Goal: Task Accomplishment & Management: Use online tool/utility

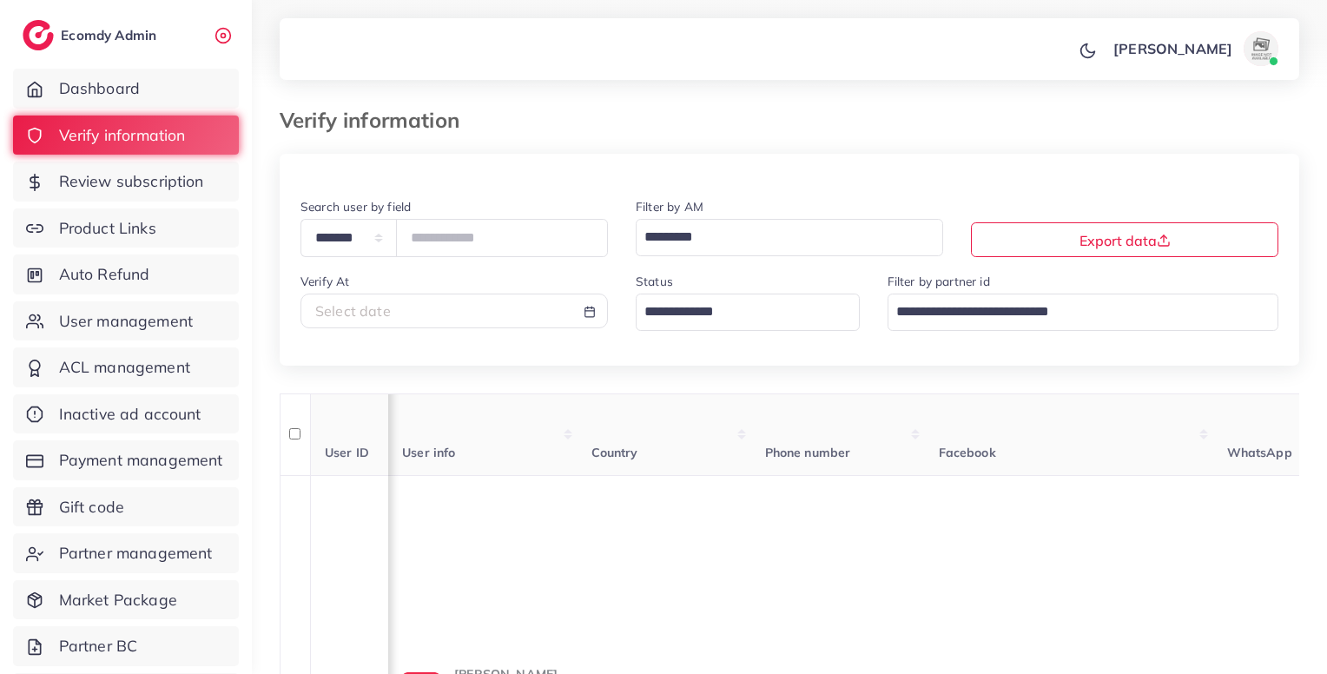
select select "*******"
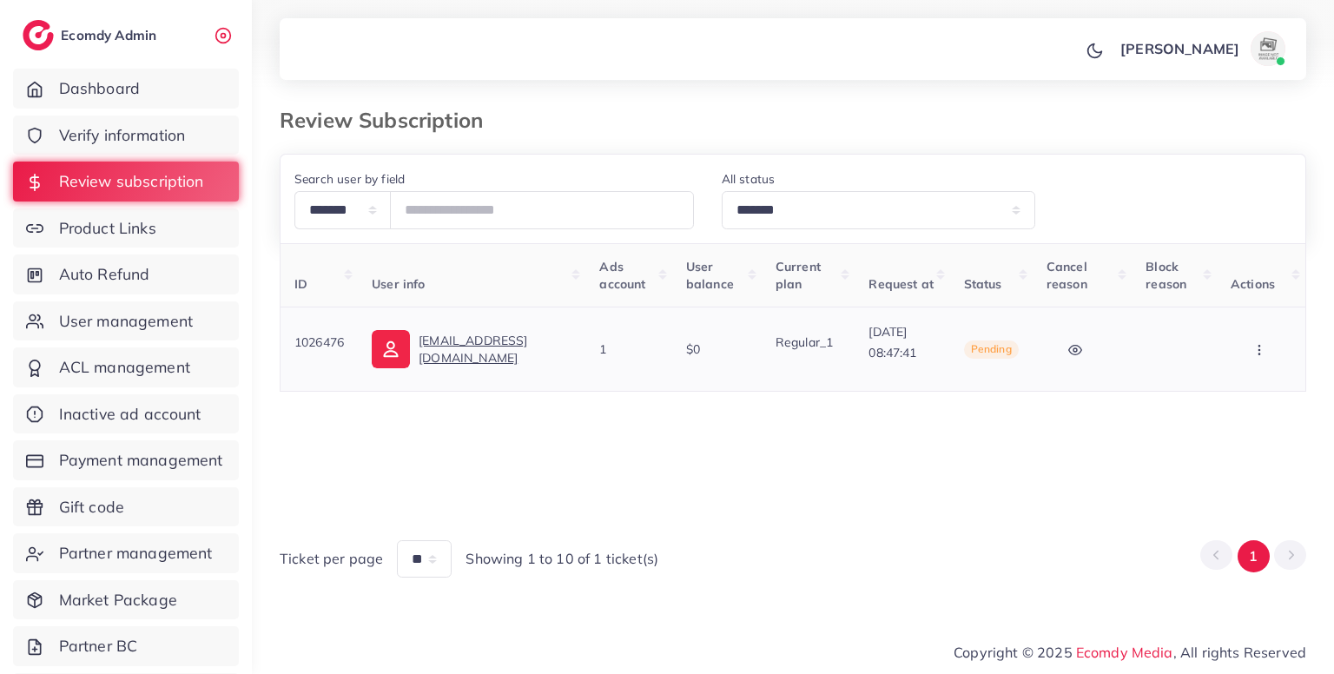
click at [1252, 352] on icon "button" at bounding box center [1259, 350] width 14 height 14
click at [1194, 436] on link "Skip" at bounding box center [1231, 441] width 137 height 38
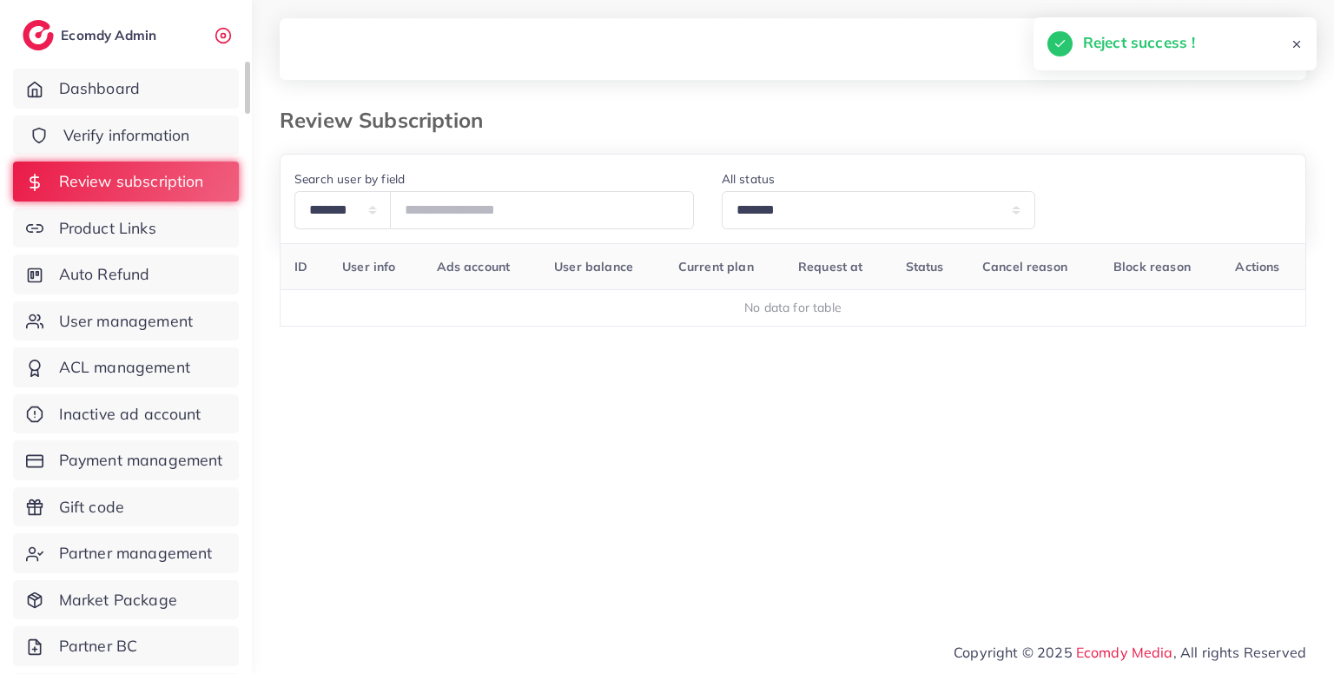
click at [137, 142] on span "Verify information" at bounding box center [126, 135] width 127 height 23
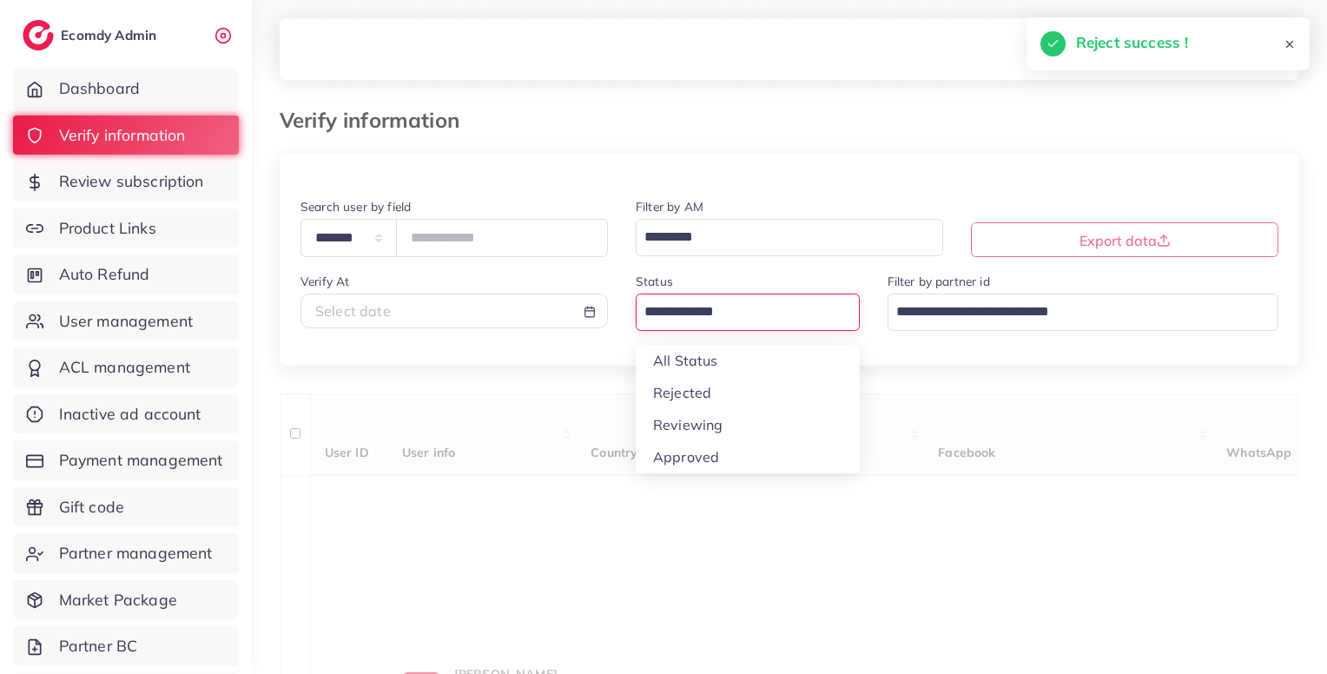
click at [691, 317] on input "Search for option" at bounding box center [737, 312] width 199 height 30
click at [689, 428] on div "**********" at bounding box center [789, 556] width 1019 height 805
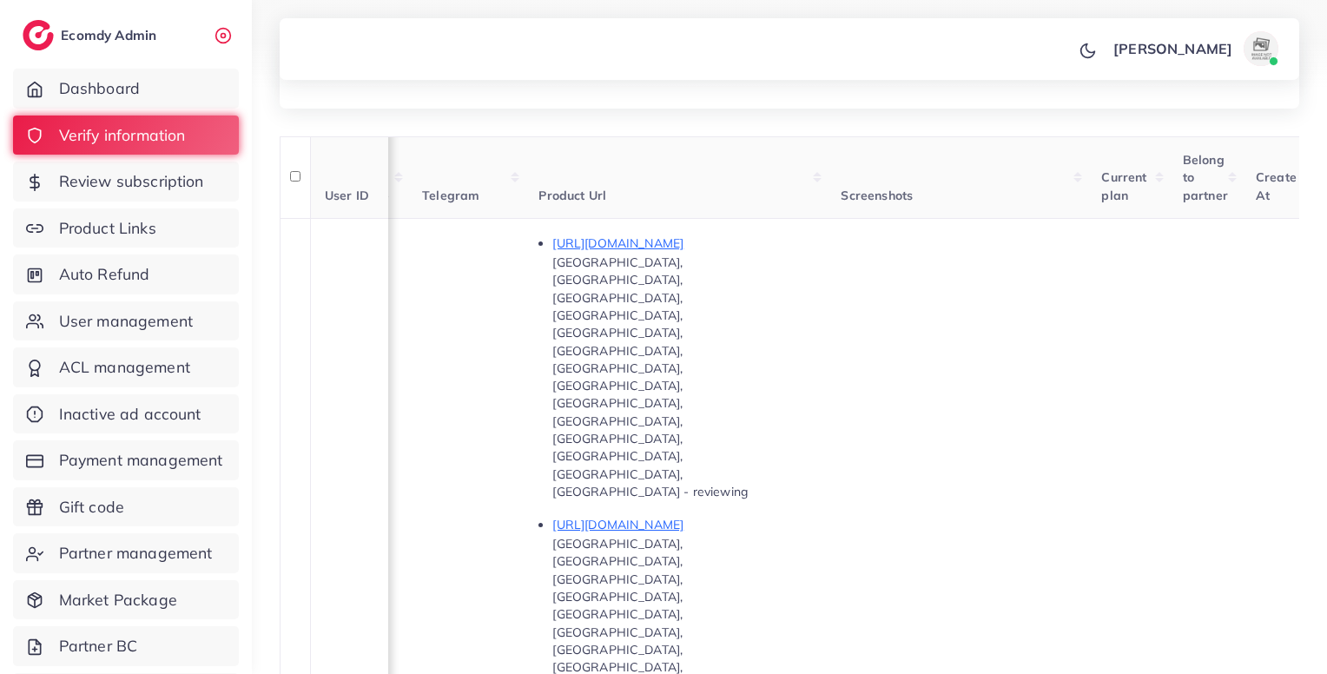
scroll to position [218, 0]
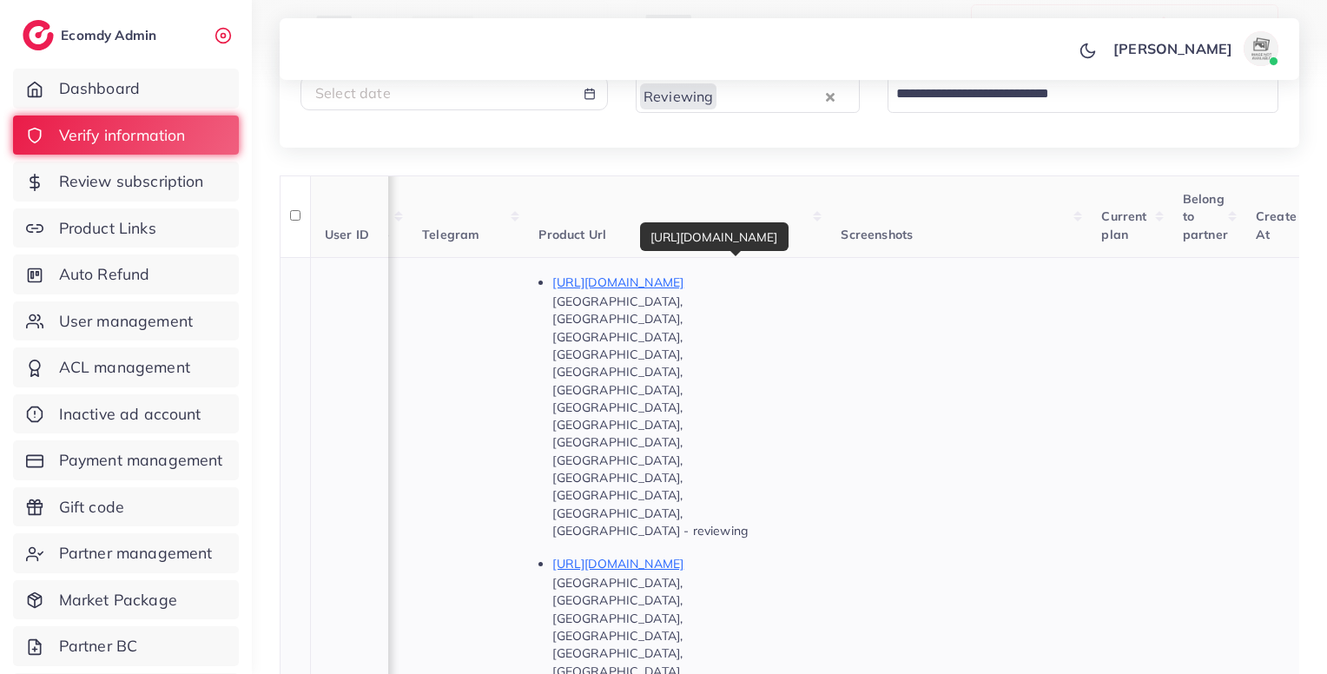
click at [748, 280] on p "[URL][DOMAIN_NAME]" at bounding box center [682, 282] width 260 height 21
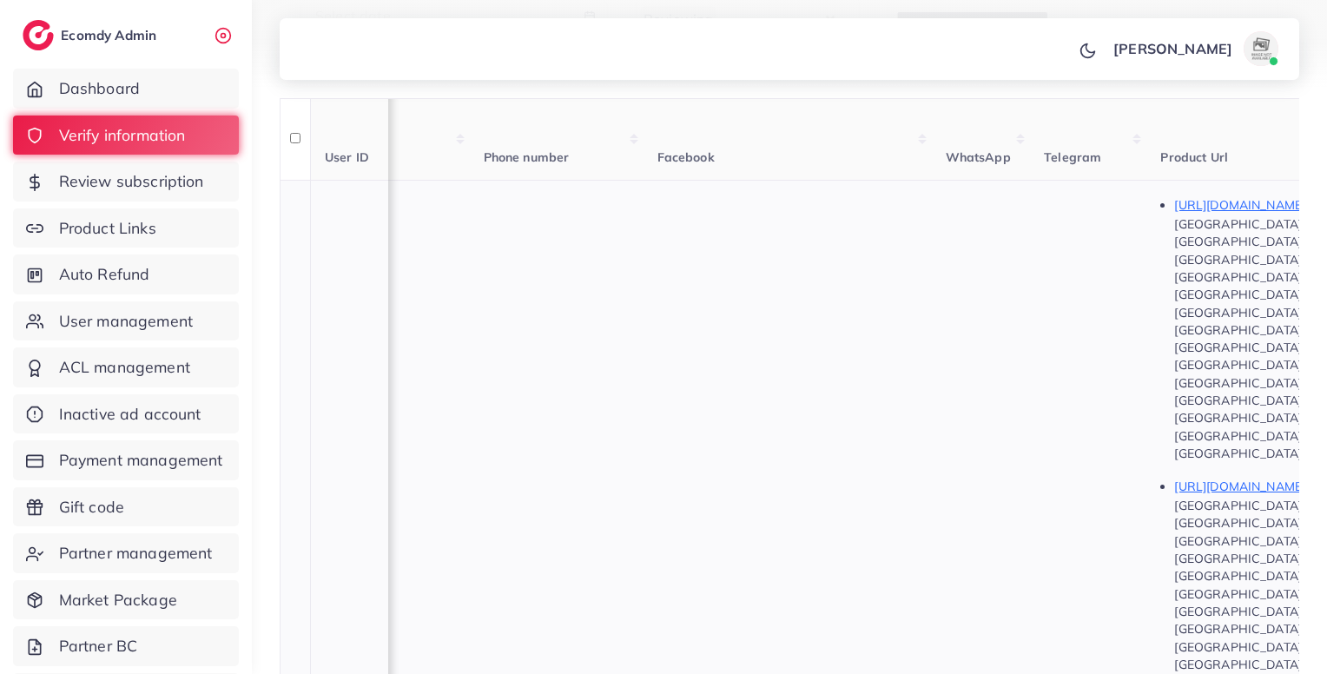
scroll to position [0, 0]
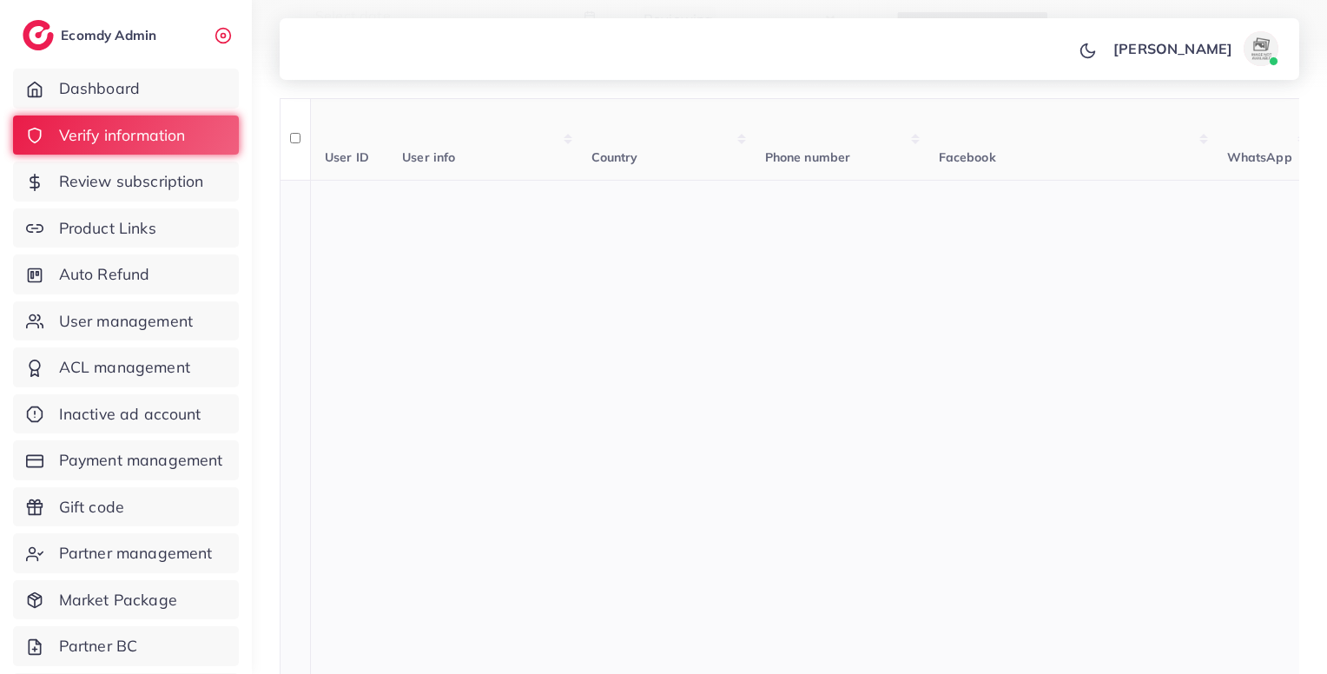
copy span "447436050267"
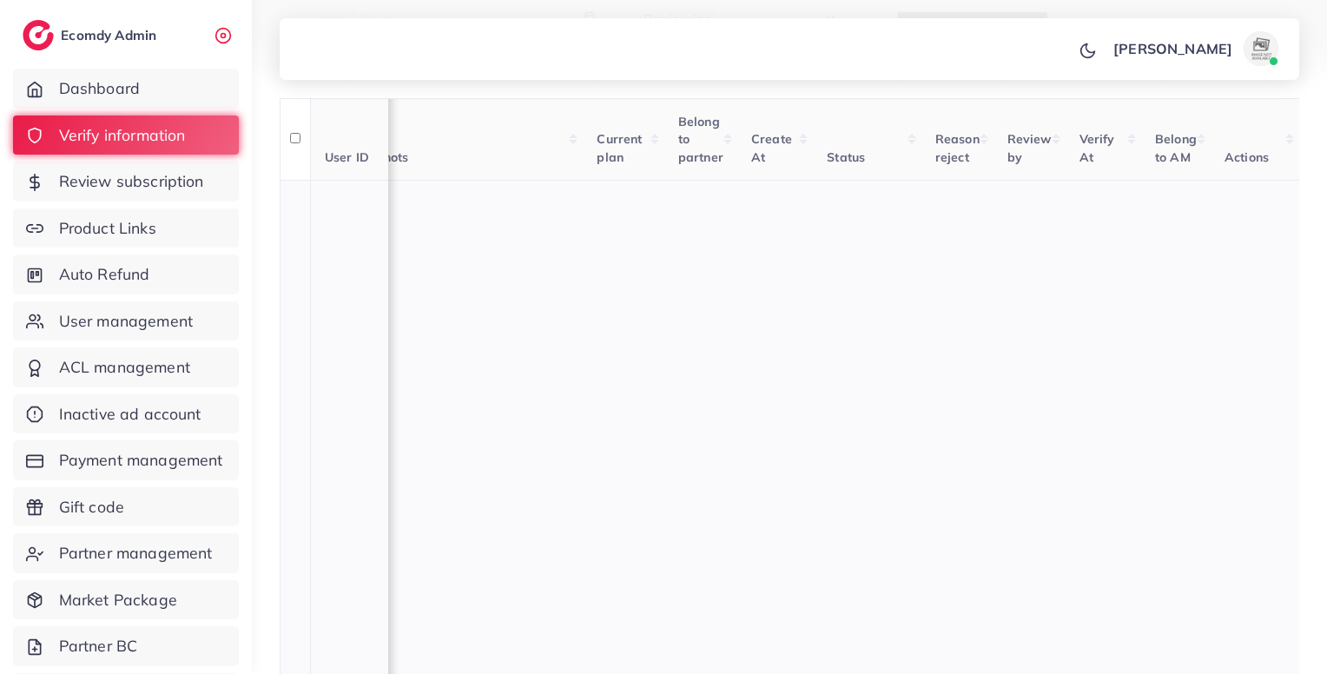
scroll to position [0, 1500]
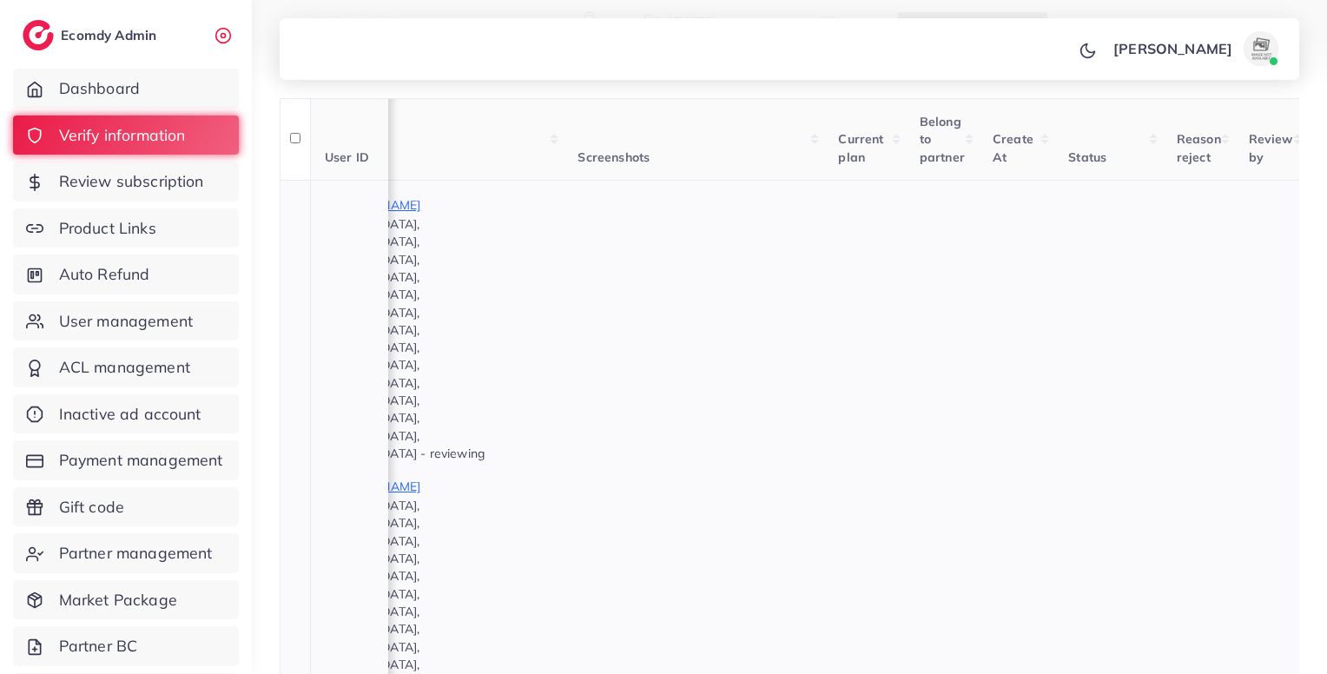
scroll to position [0, 1153]
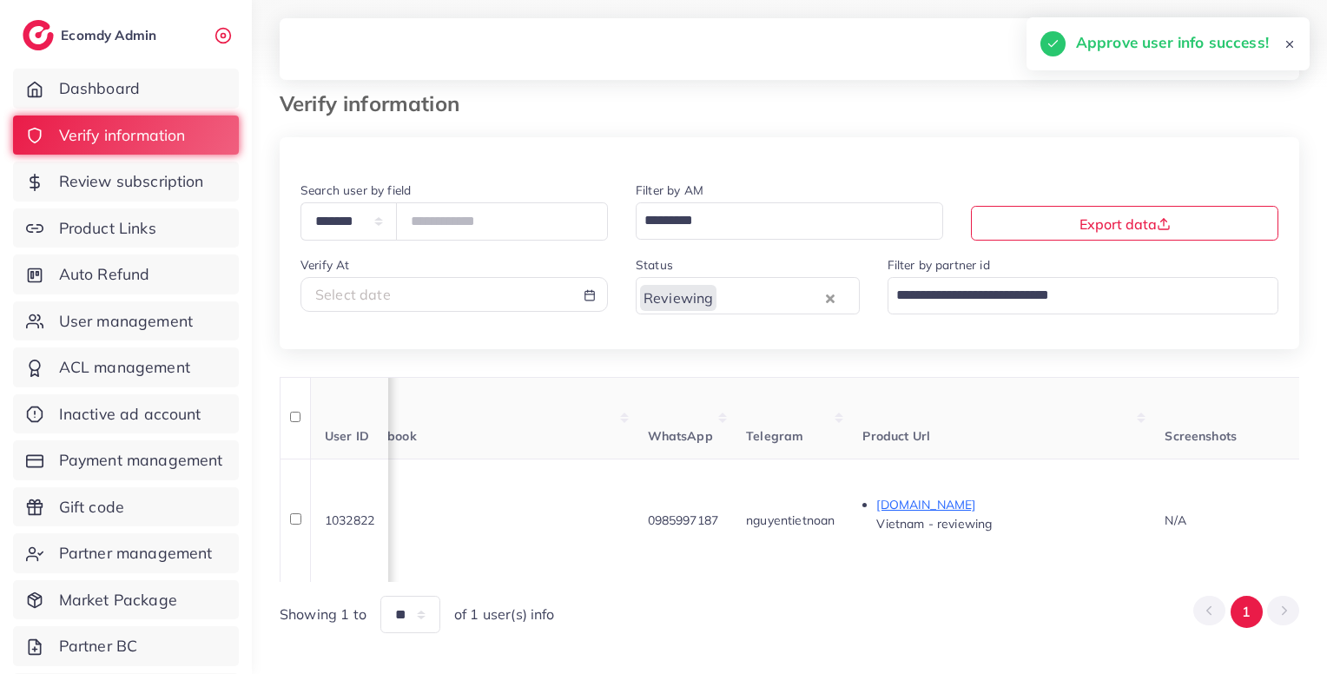
scroll to position [0, 542]
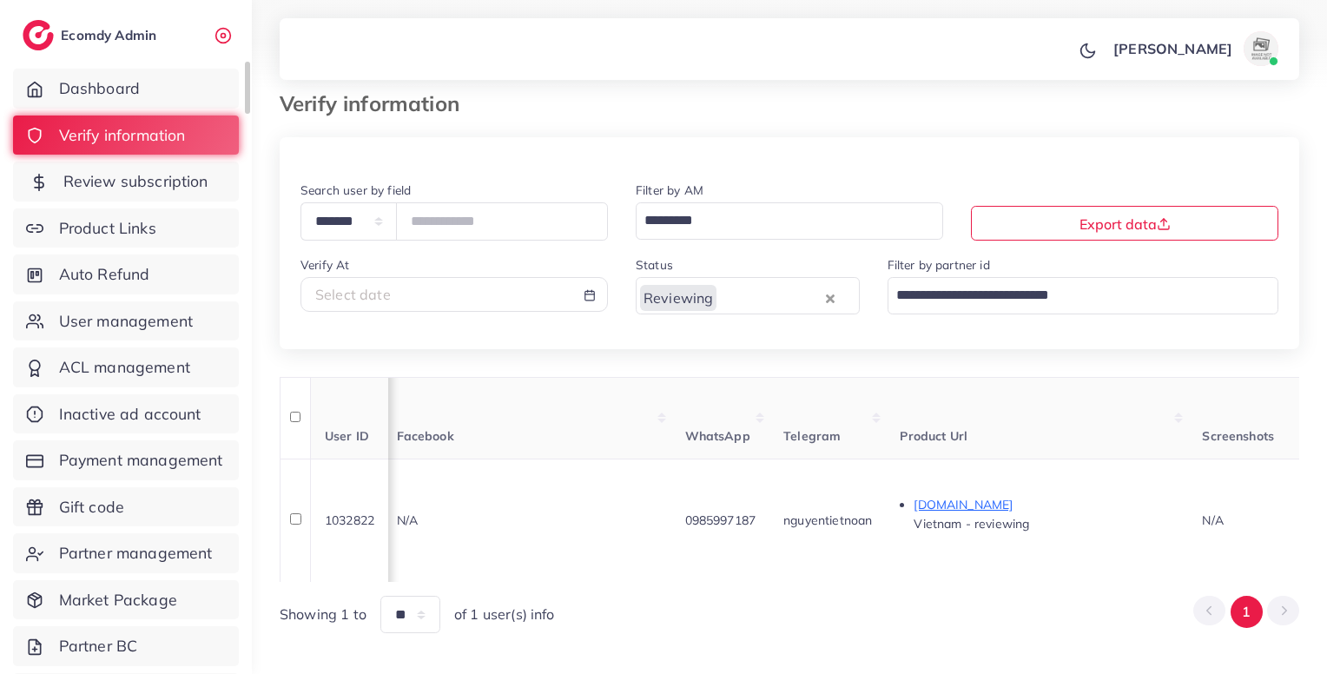
click at [184, 179] on span "Review subscription" at bounding box center [135, 181] width 145 height 23
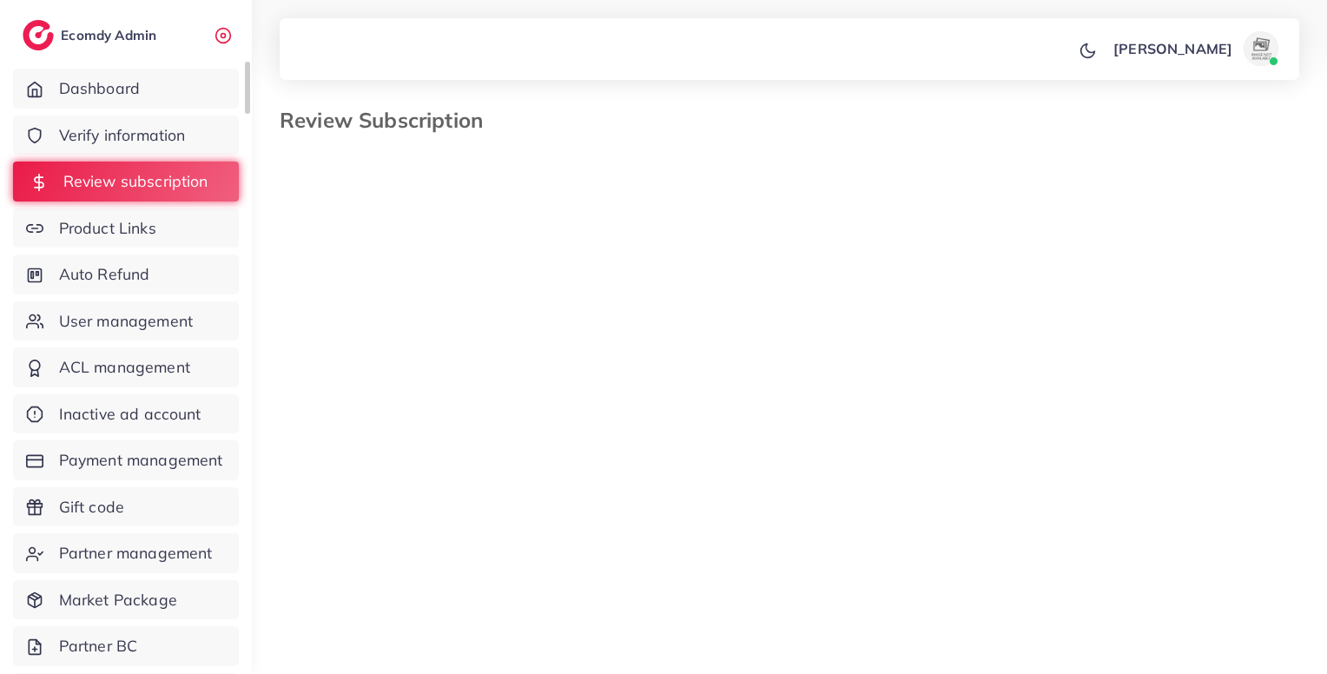
select select "*******"
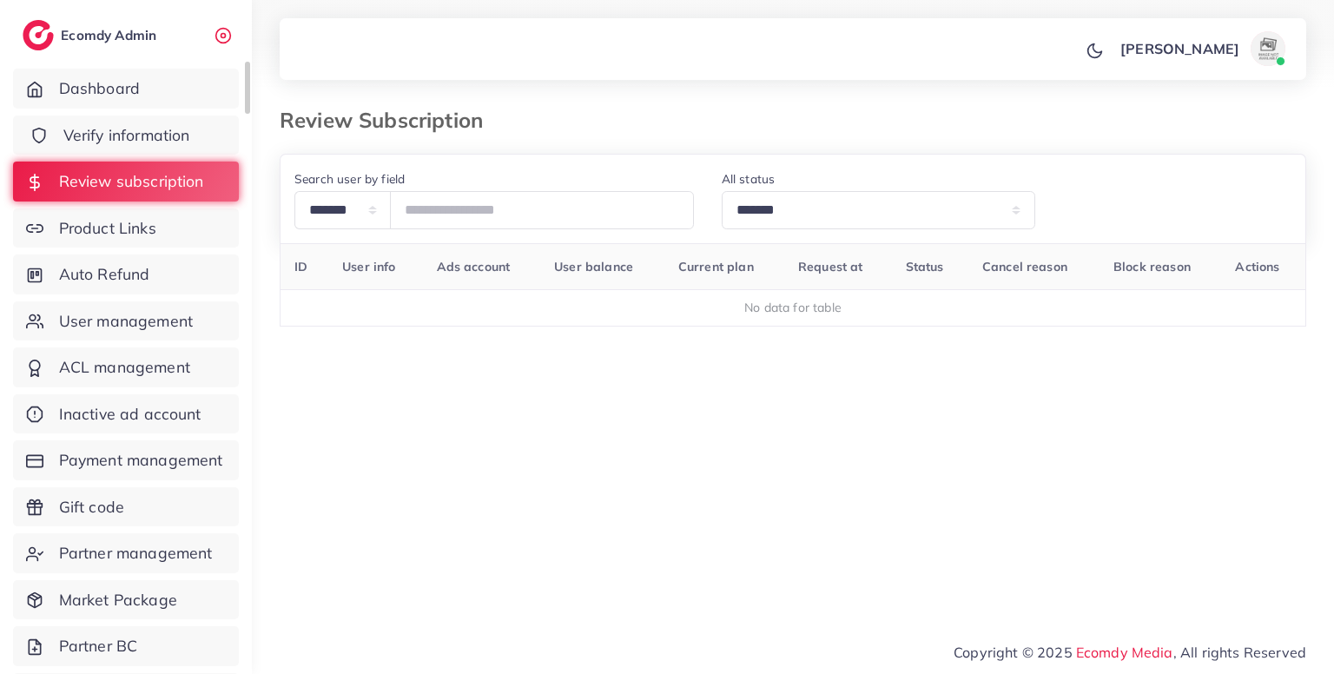
click at [165, 124] on span "Verify information" at bounding box center [126, 135] width 127 height 23
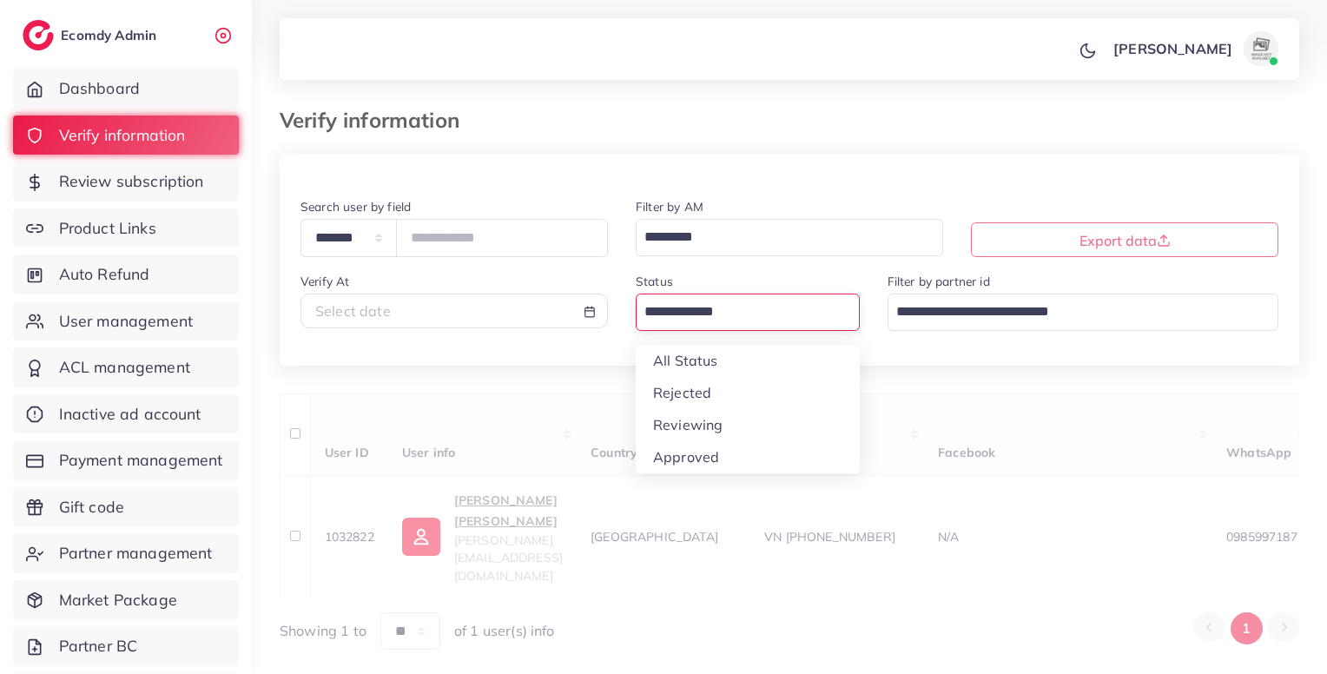
click at [669, 315] on input "Search for option" at bounding box center [737, 312] width 199 height 30
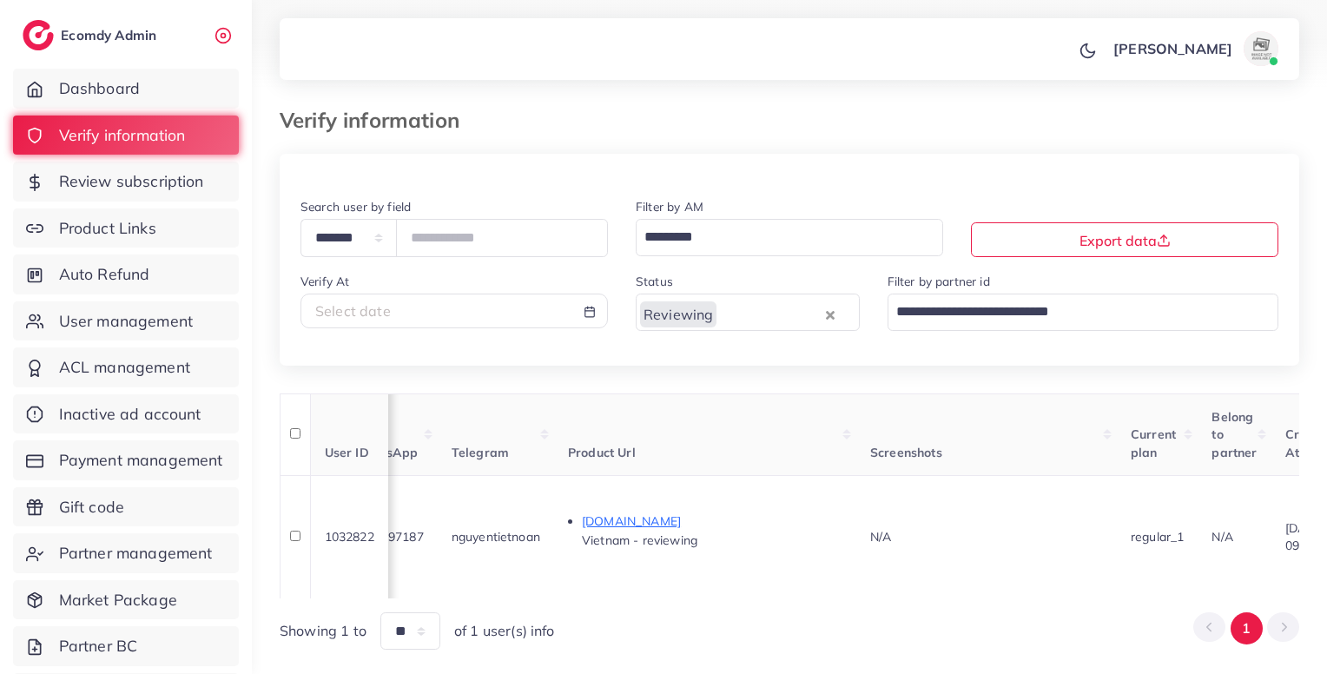
scroll to position [0, 874]
click at [708, 511] on p "[DOMAIN_NAME]" at bounding box center [711, 521] width 260 height 21
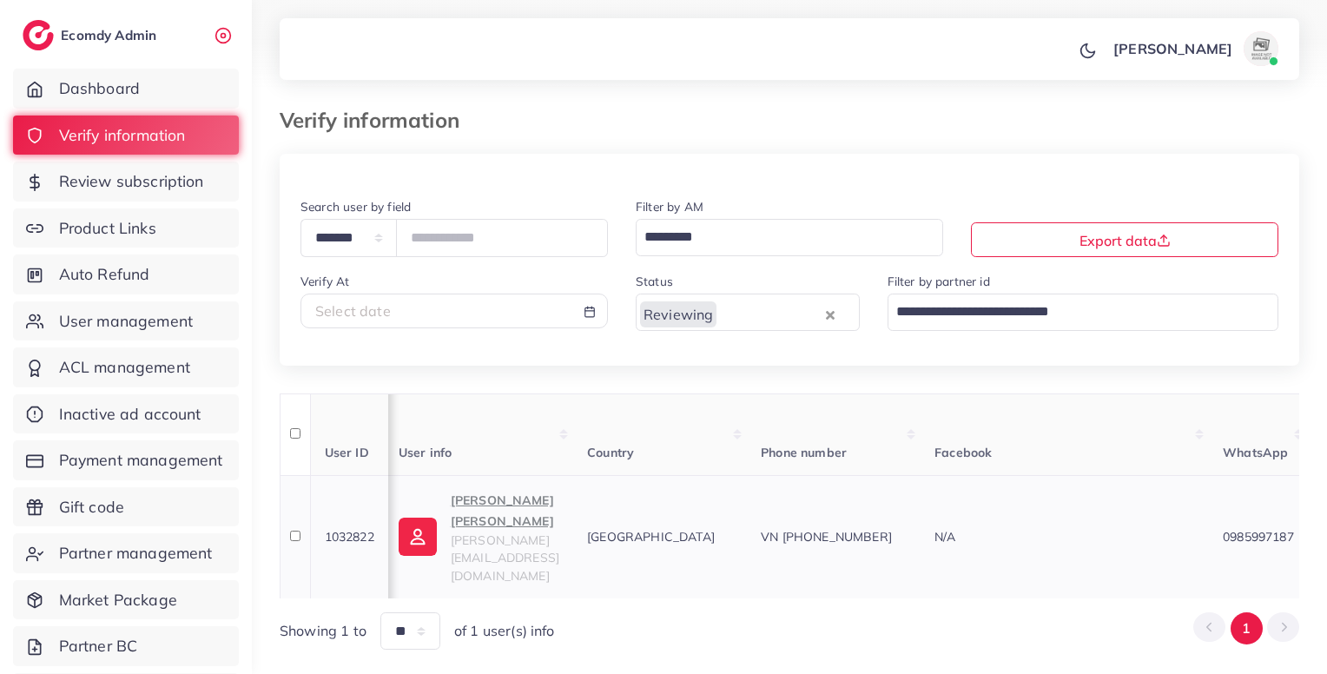
scroll to position [0, 3]
click at [168, 172] on span "Review subscription" at bounding box center [135, 181] width 145 height 23
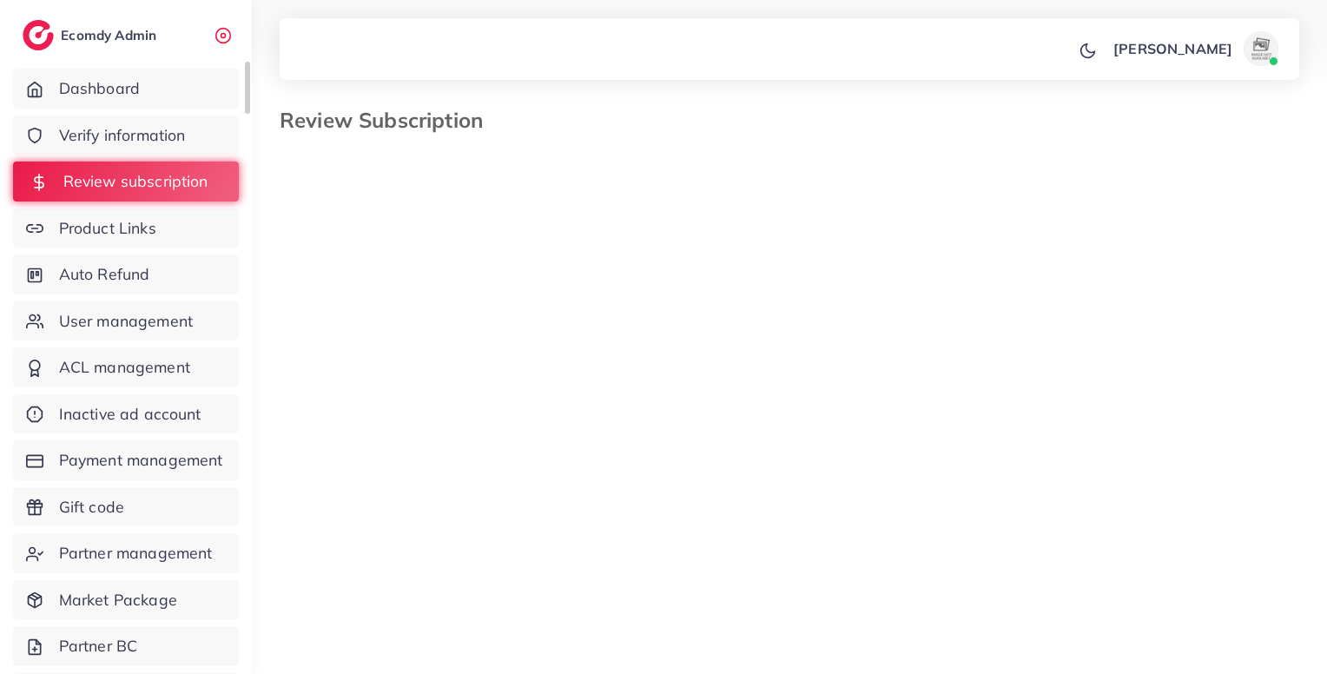
select select "*******"
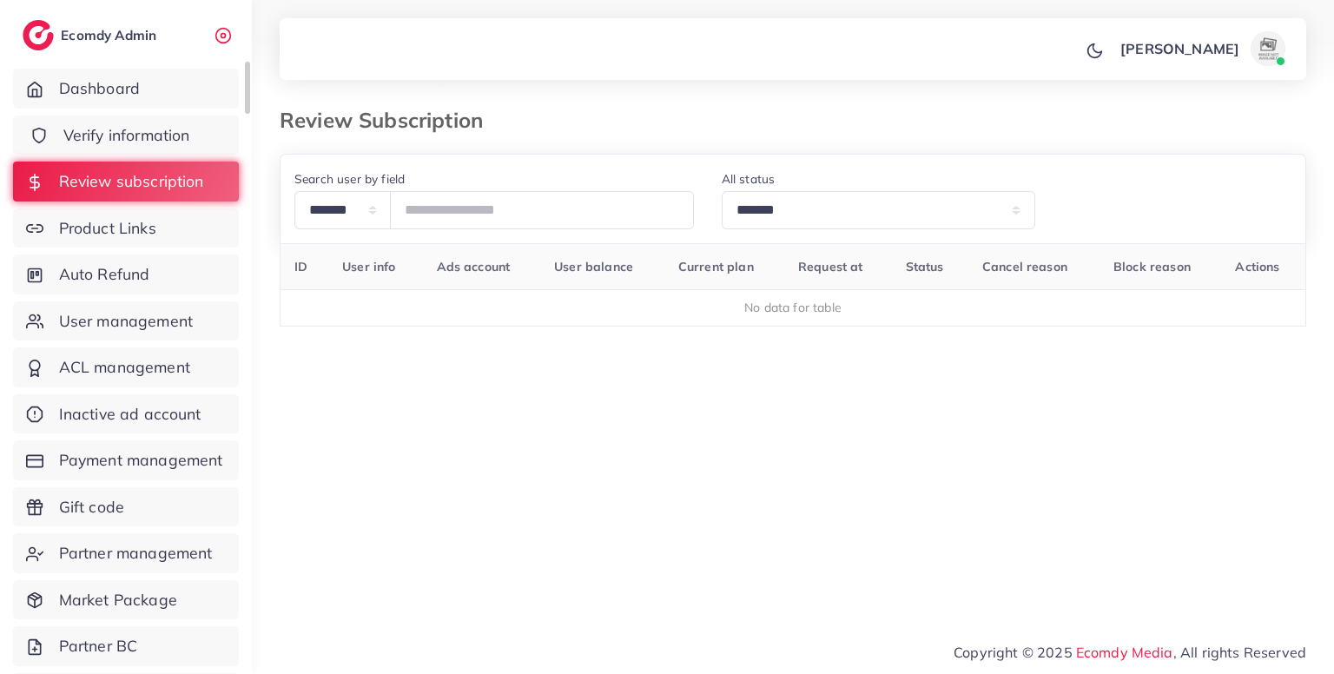
click at [168, 134] on span "Verify information" at bounding box center [126, 135] width 127 height 23
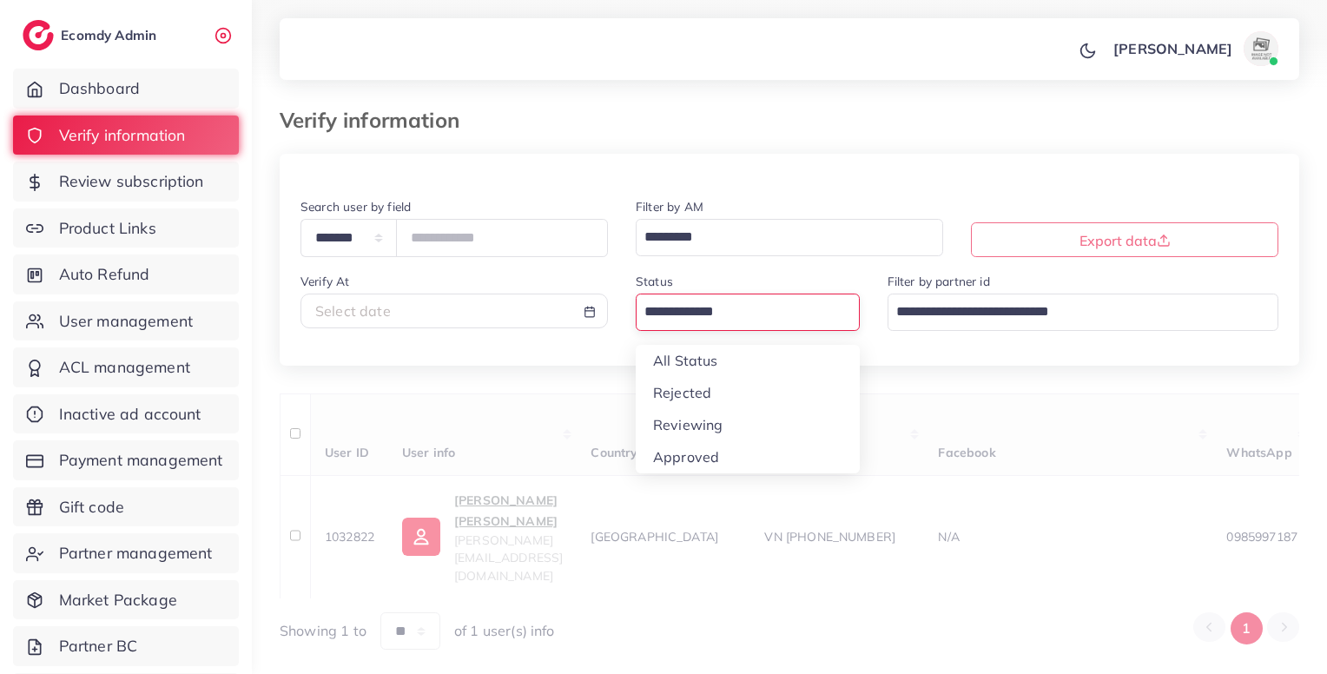
click at [733, 297] on div "Loading..." at bounding box center [748, 311] width 224 height 37
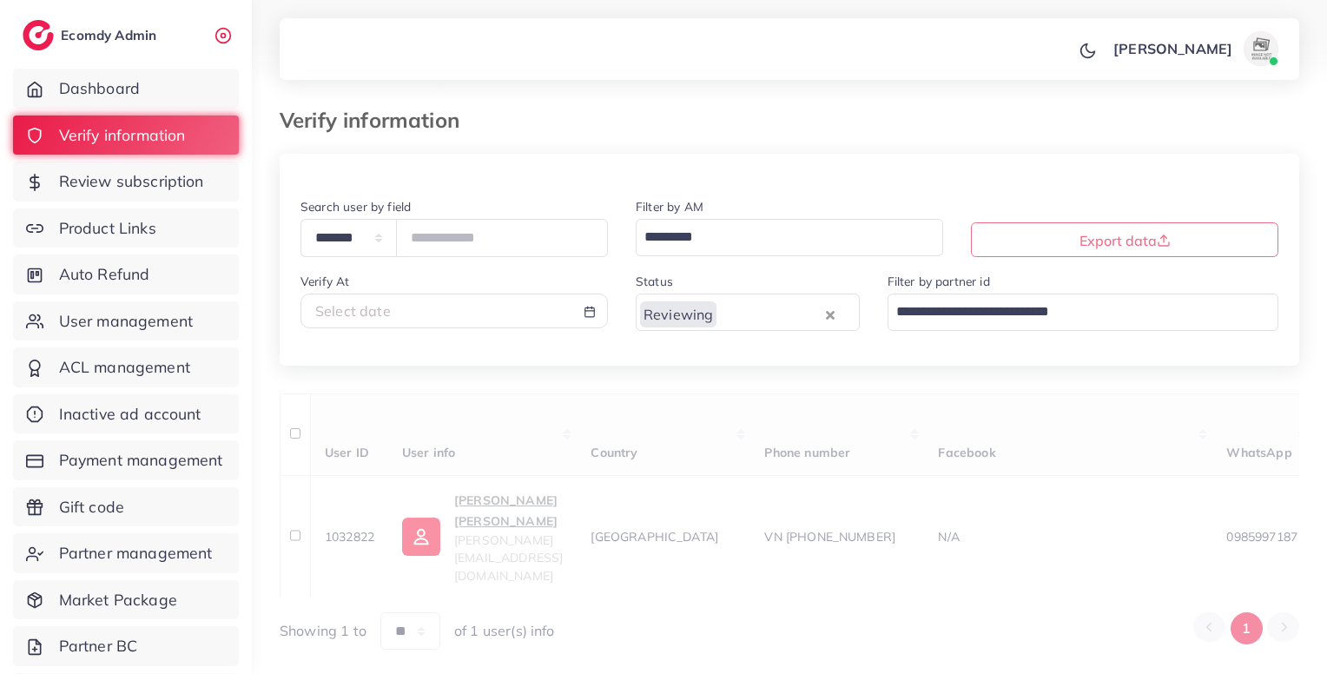
click at [711, 410] on div "**********" at bounding box center [789, 402] width 1019 height 497
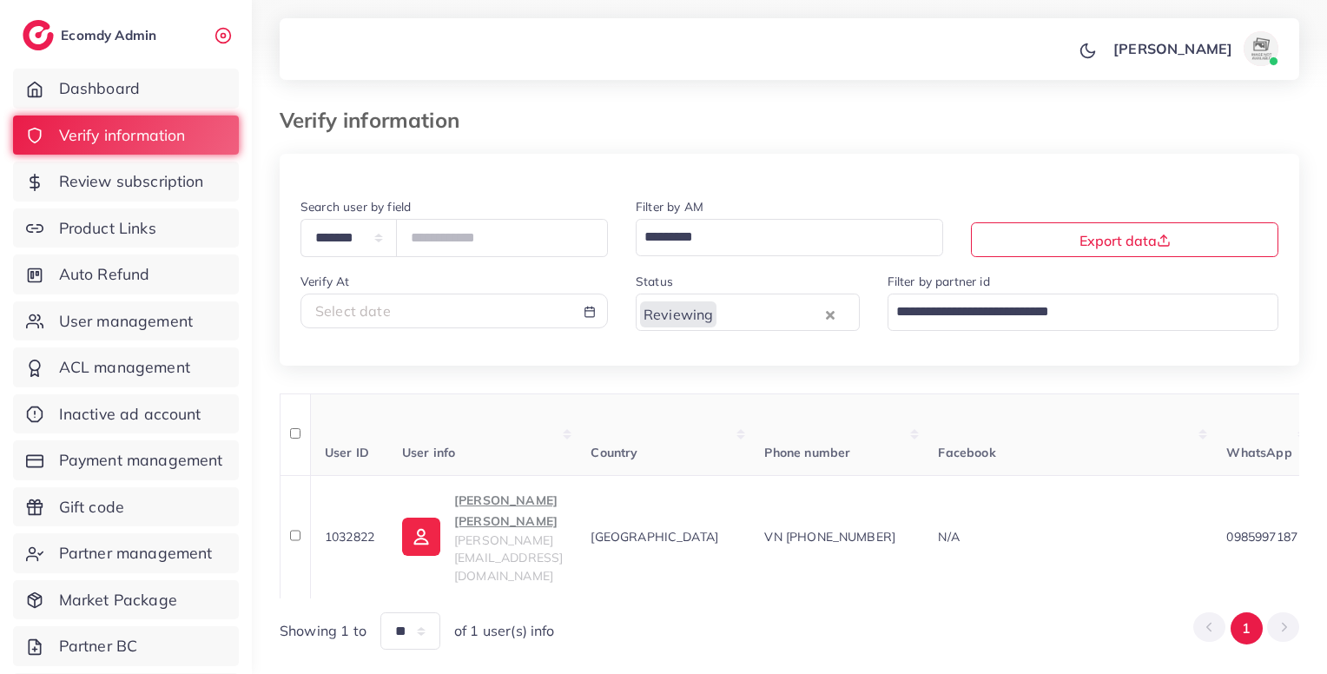
scroll to position [16, 0]
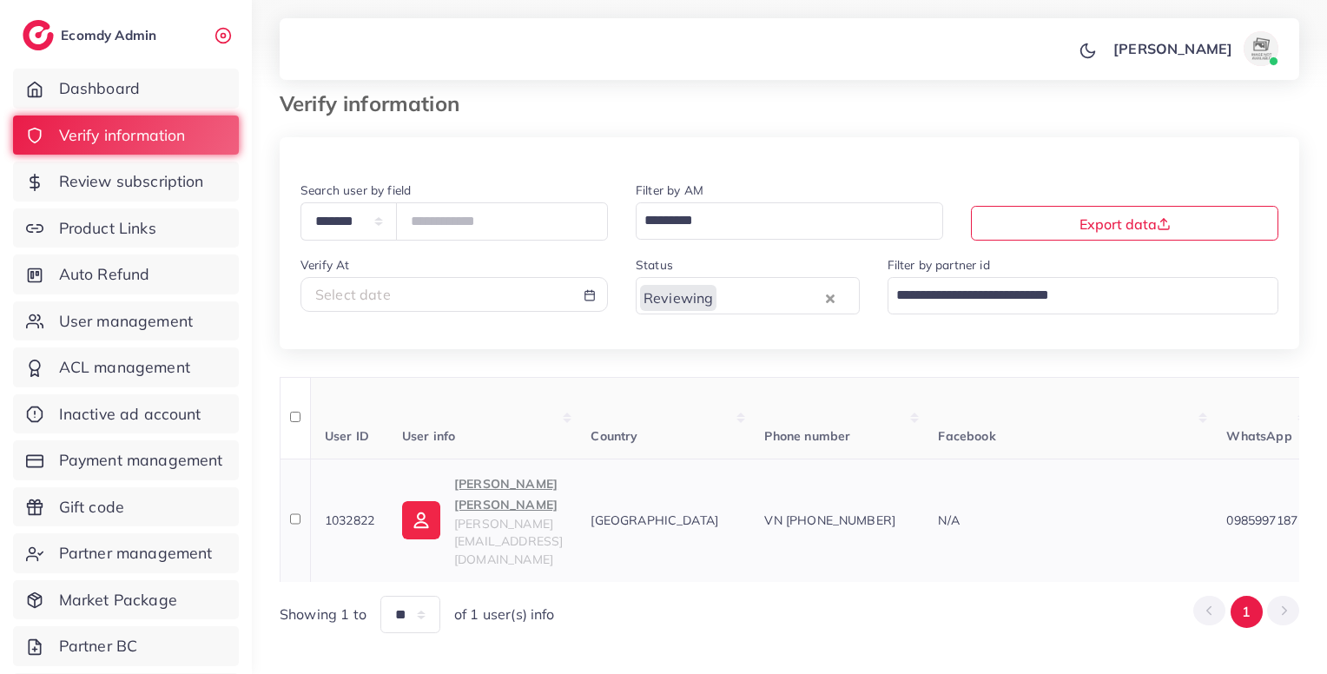
click at [363, 512] on span "1032822" at bounding box center [349, 520] width 49 height 16
copy span "1032822"
click at [363, 512] on span "1032822" at bounding box center [349, 520] width 49 height 16
click at [1121, 532] on td "N/A" at bounding box center [1068, 519] width 288 height 123
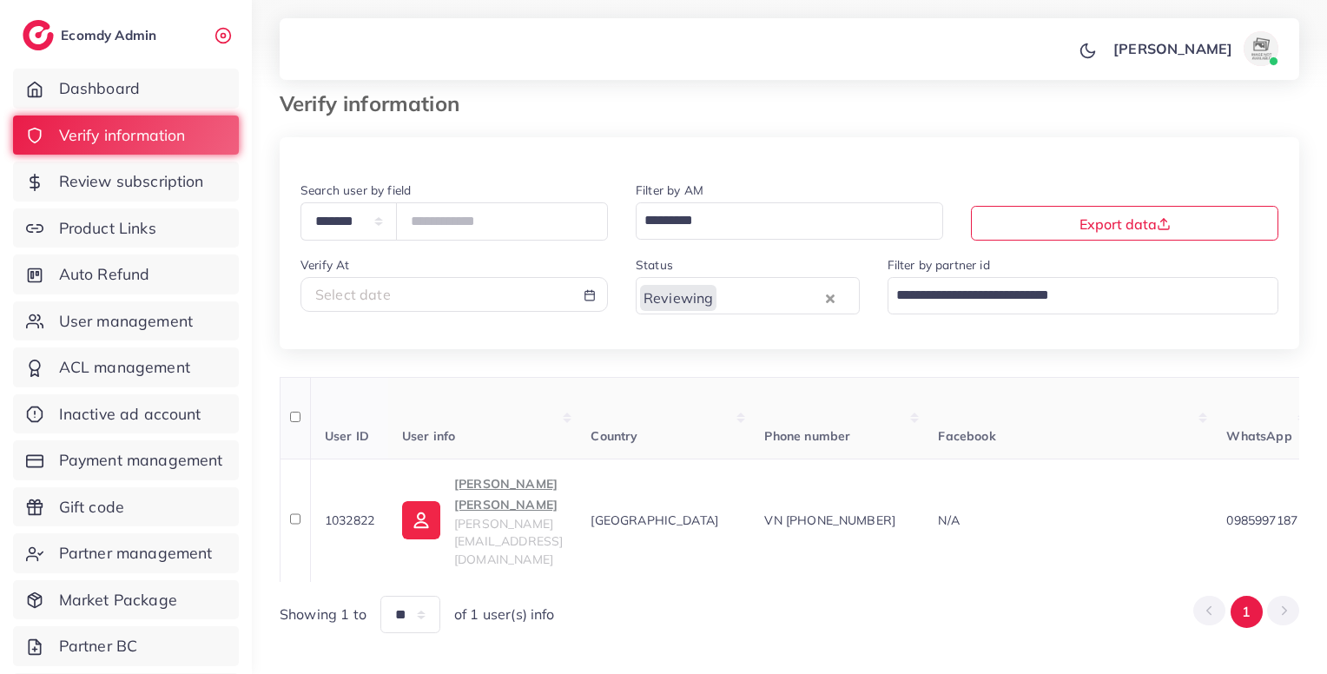
click at [1201, 379] on th "Facebook" at bounding box center [1068, 418] width 288 height 82
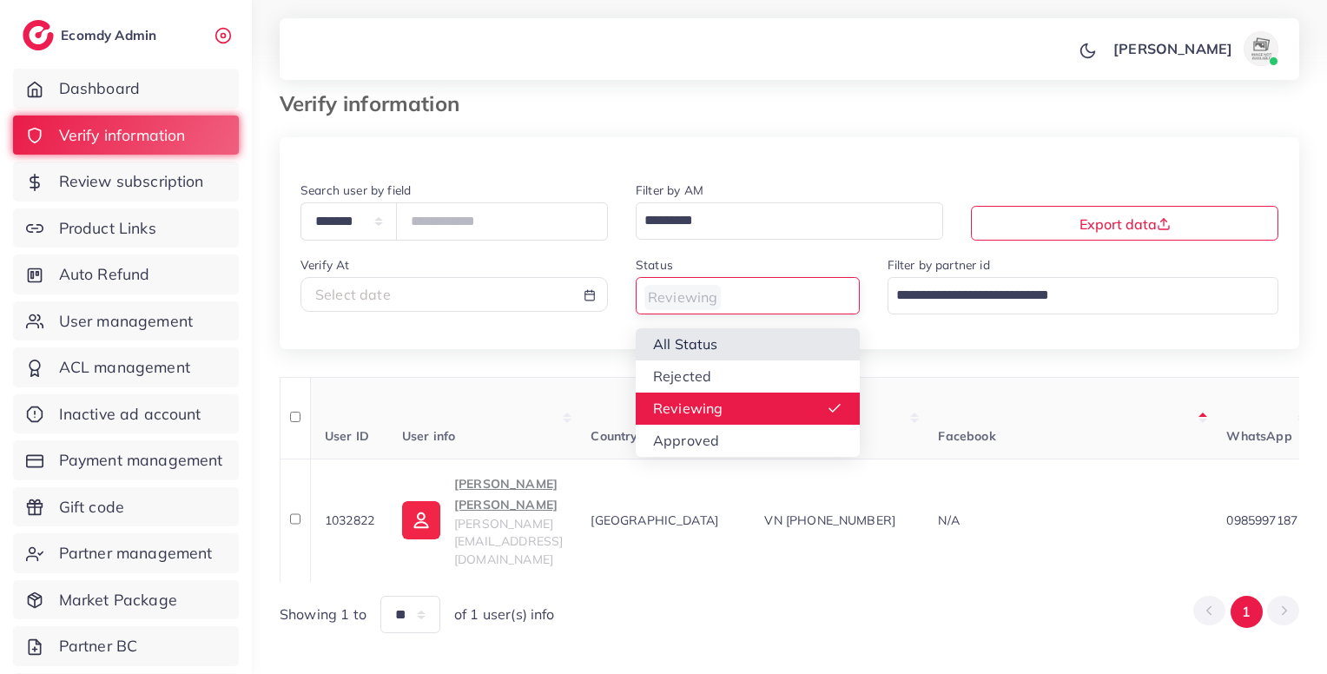
drag, startPoint x: 700, startPoint y: 293, endPoint x: 696, endPoint y: 338, distance: 45.3
click at [696, 314] on div "Reviewing Loading... All Status Rejected Reviewing Approved" at bounding box center [748, 295] width 224 height 37
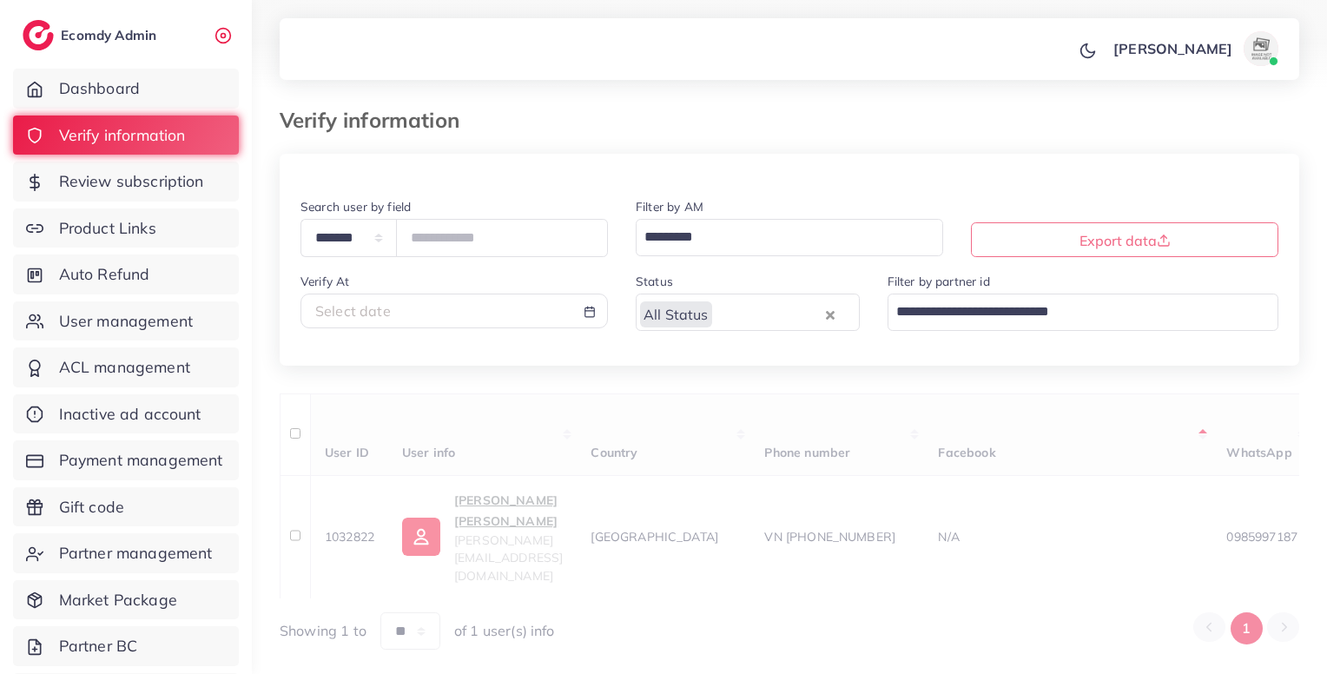
click at [696, 338] on div "Status All Status Loading... All Status Rejected Reviewing Approved" at bounding box center [748, 308] width 252 height 74
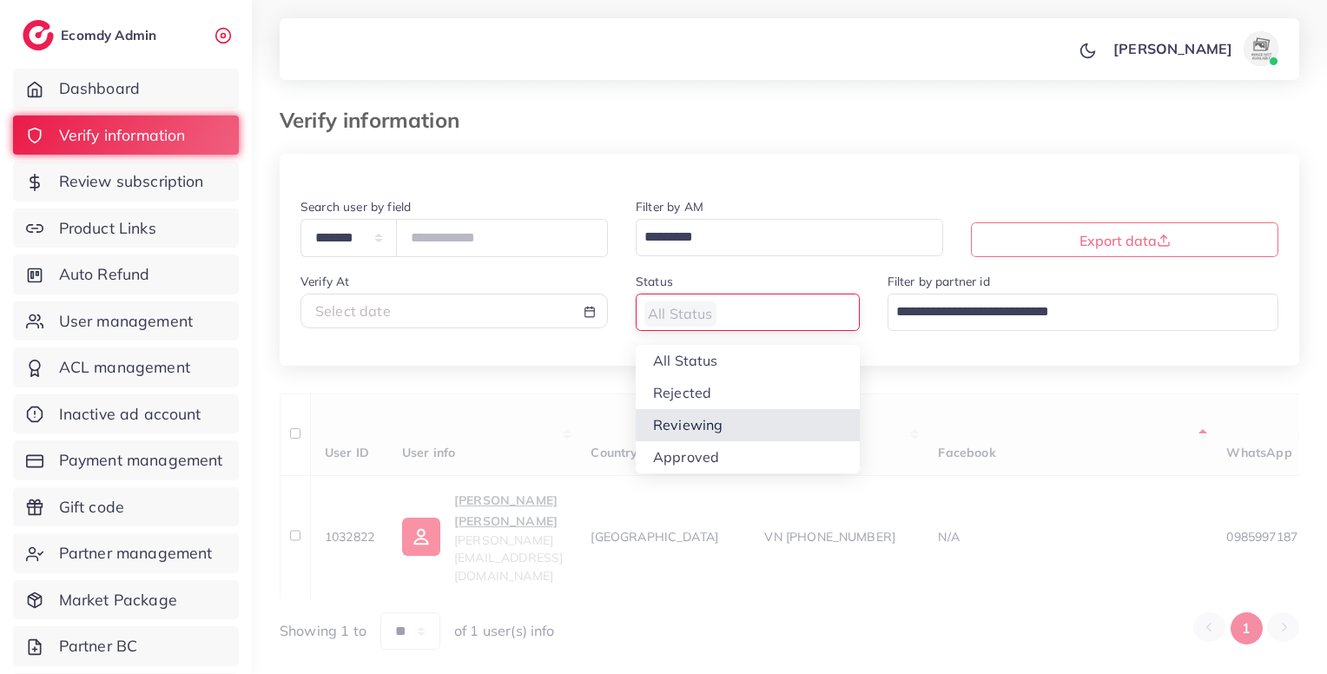
drag, startPoint x: 757, startPoint y: 314, endPoint x: 719, endPoint y: 421, distance: 113.4
click at [719, 331] on div "All Status Loading... All Status Rejected Reviewing Approved" at bounding box center [748, 311] width 224 height 37
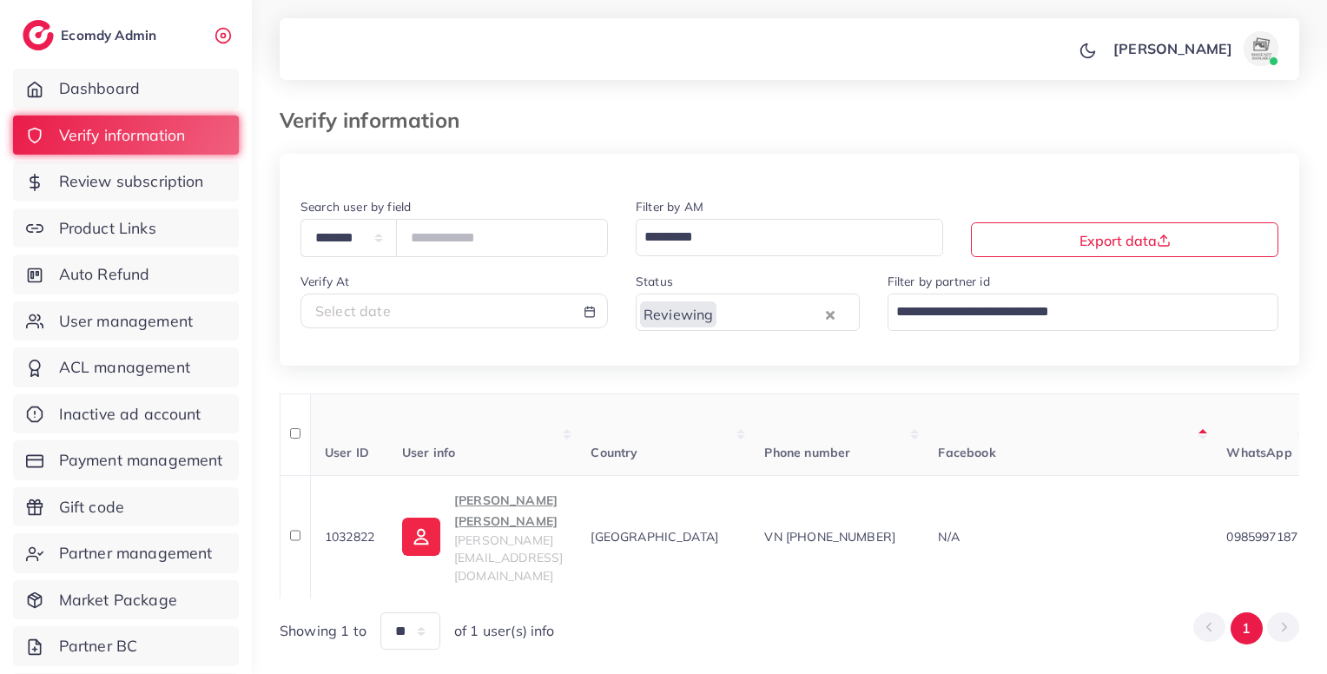
scroll to position [16, 0]
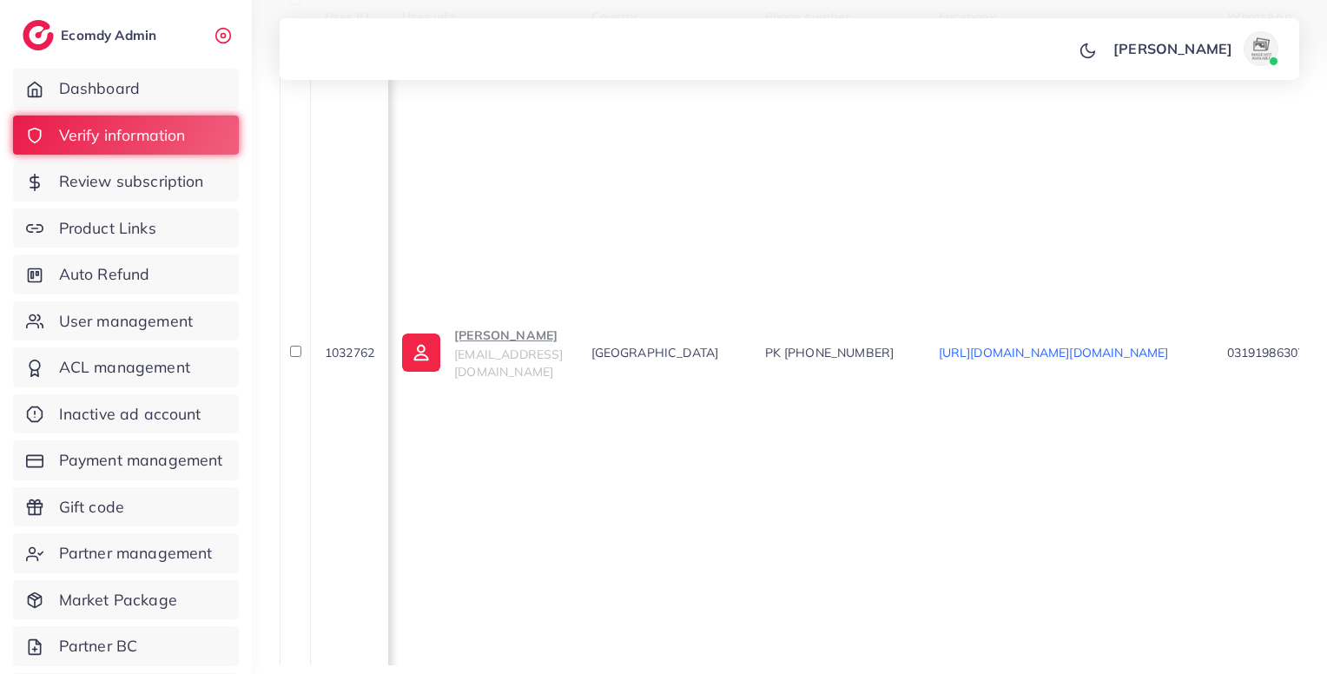
scroll to position [0, 1202]
